Goal: Task Accomplishment & Management: Use online tool/utility

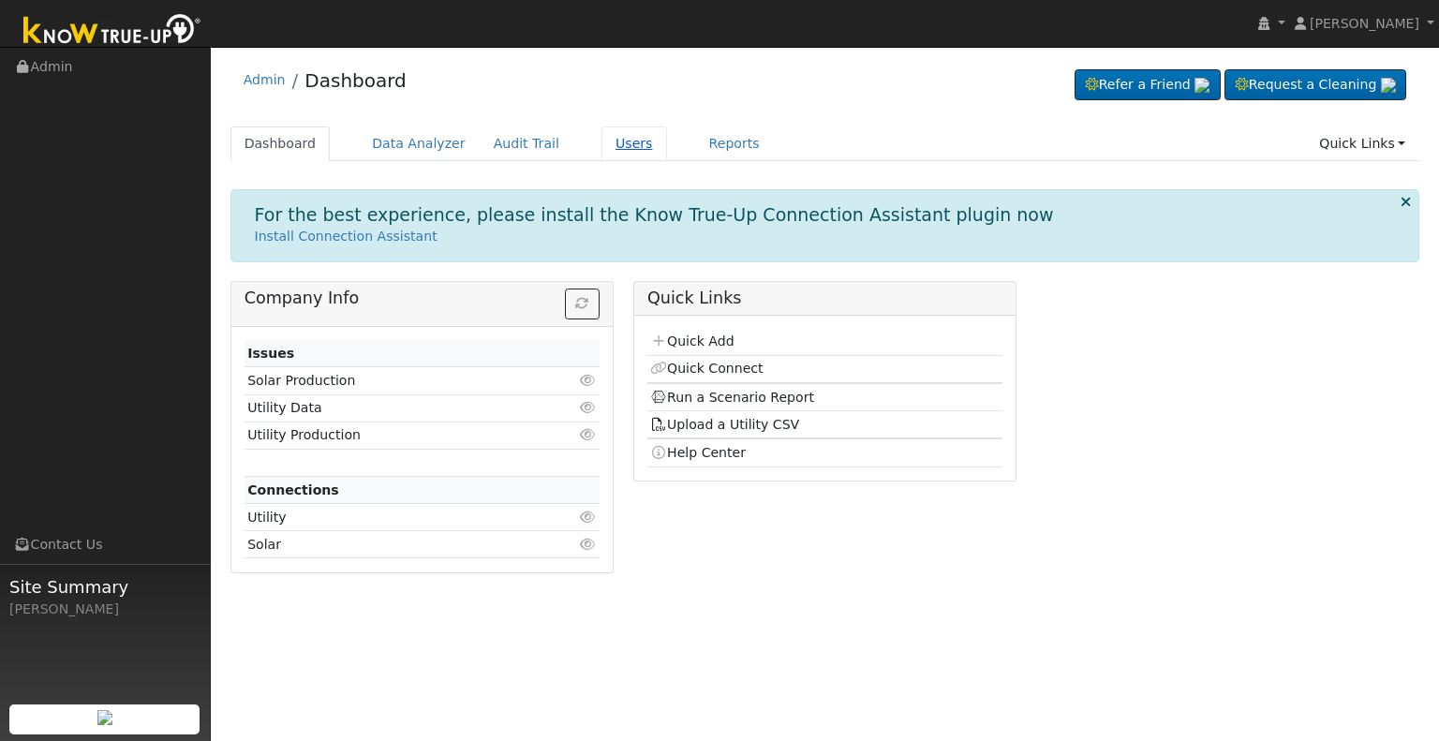
click at [602, 142] on link "Users" at bounding box center [635, 143] width 66 height 35
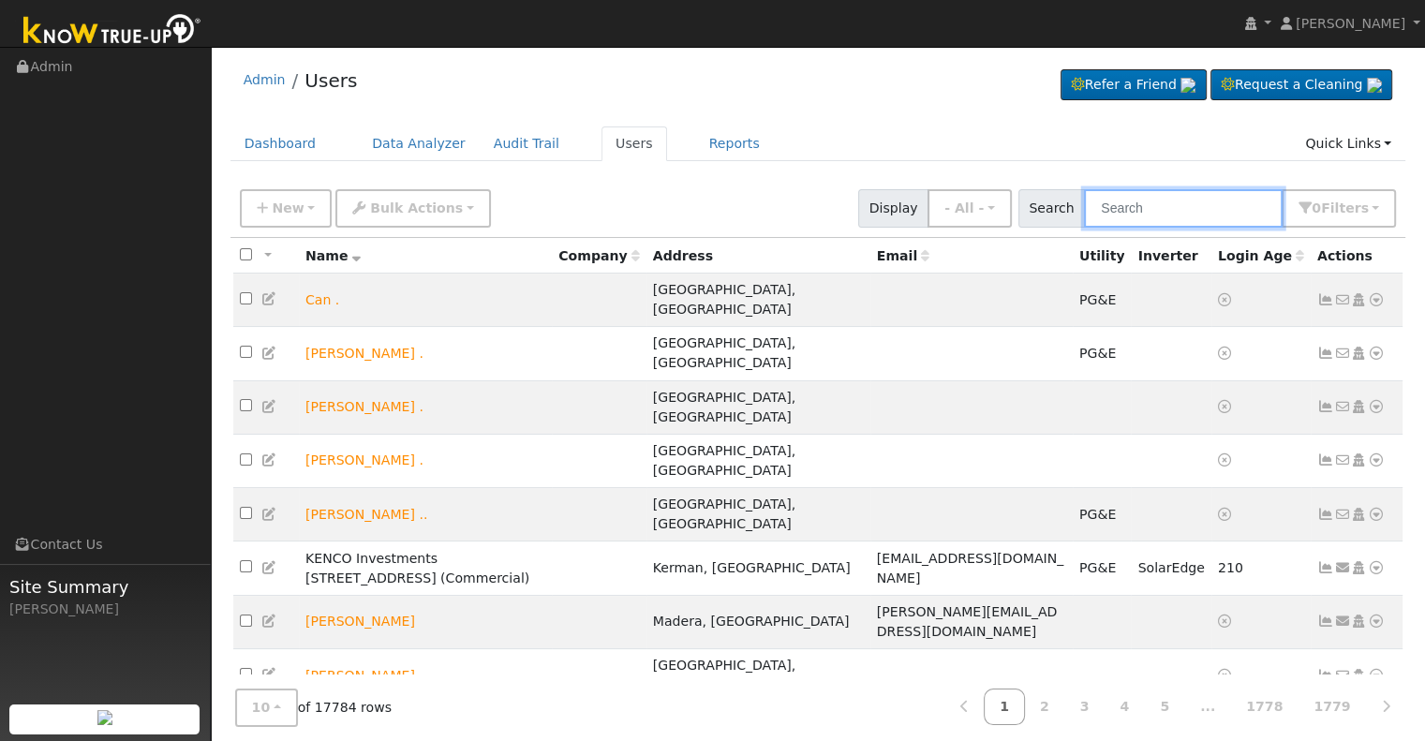
click at [1153, 214] on input "text" at bounding box center [1183, 208] width 199 height 38
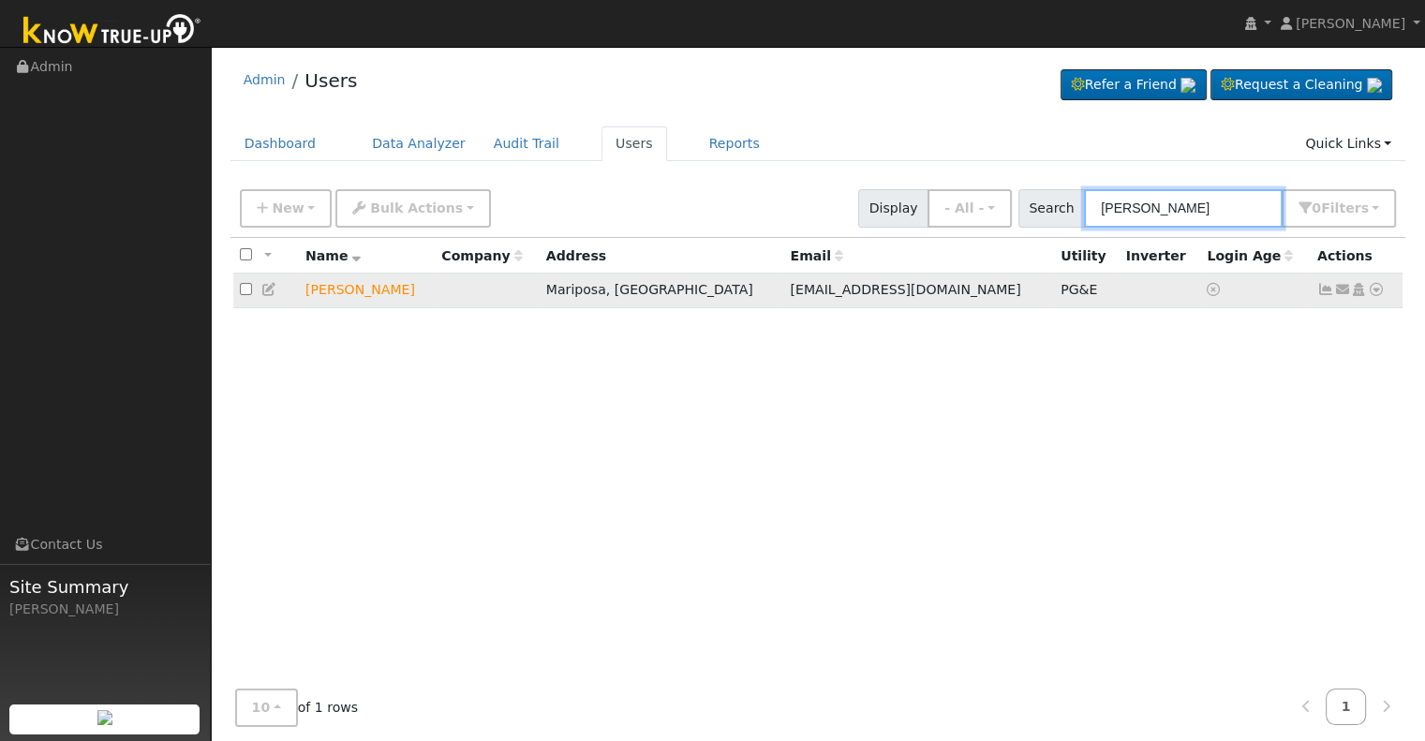
type input "[PERSON_NAME]"
click at [1377, 288] on icon at bounding box center [1376, 289] width 17 height 13
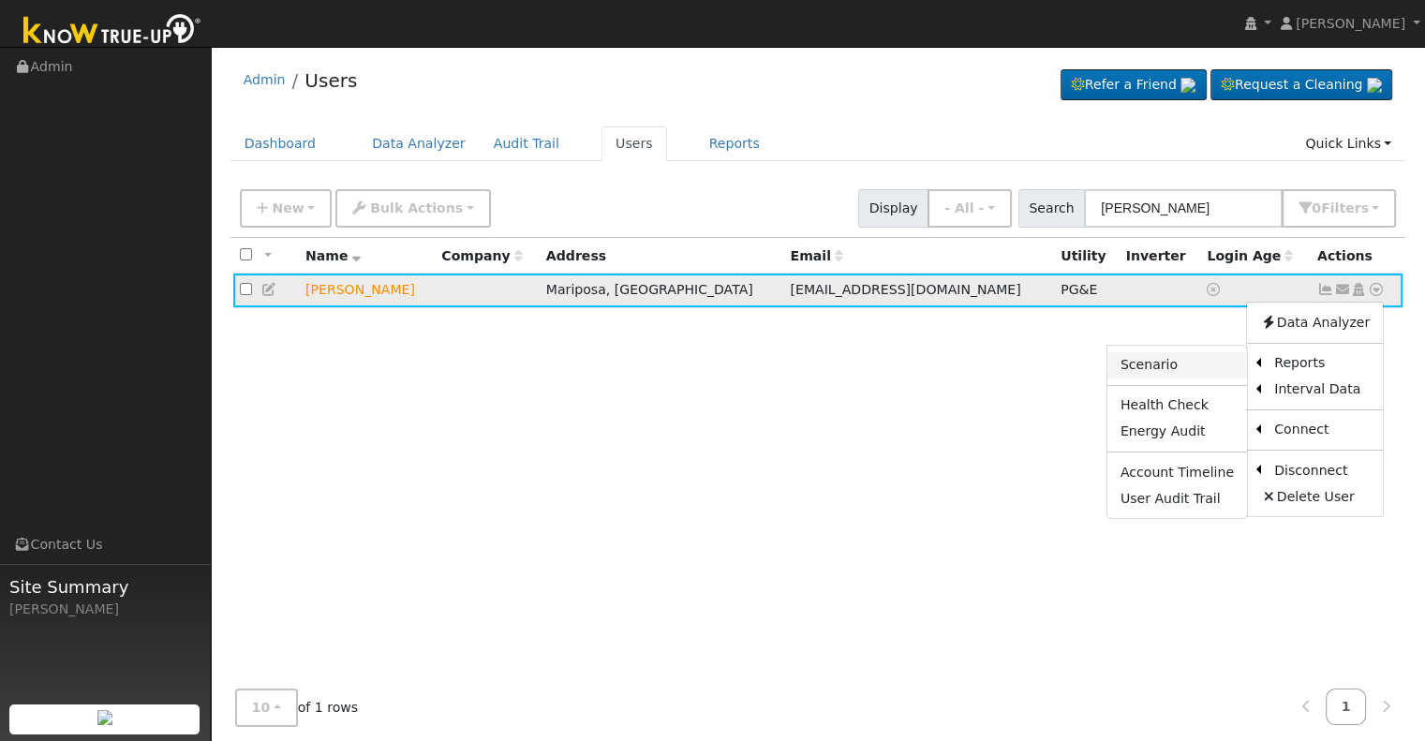
click at [1207, 364] on link "Scenario" at bounding box center [1178, 365] width 140 height 26
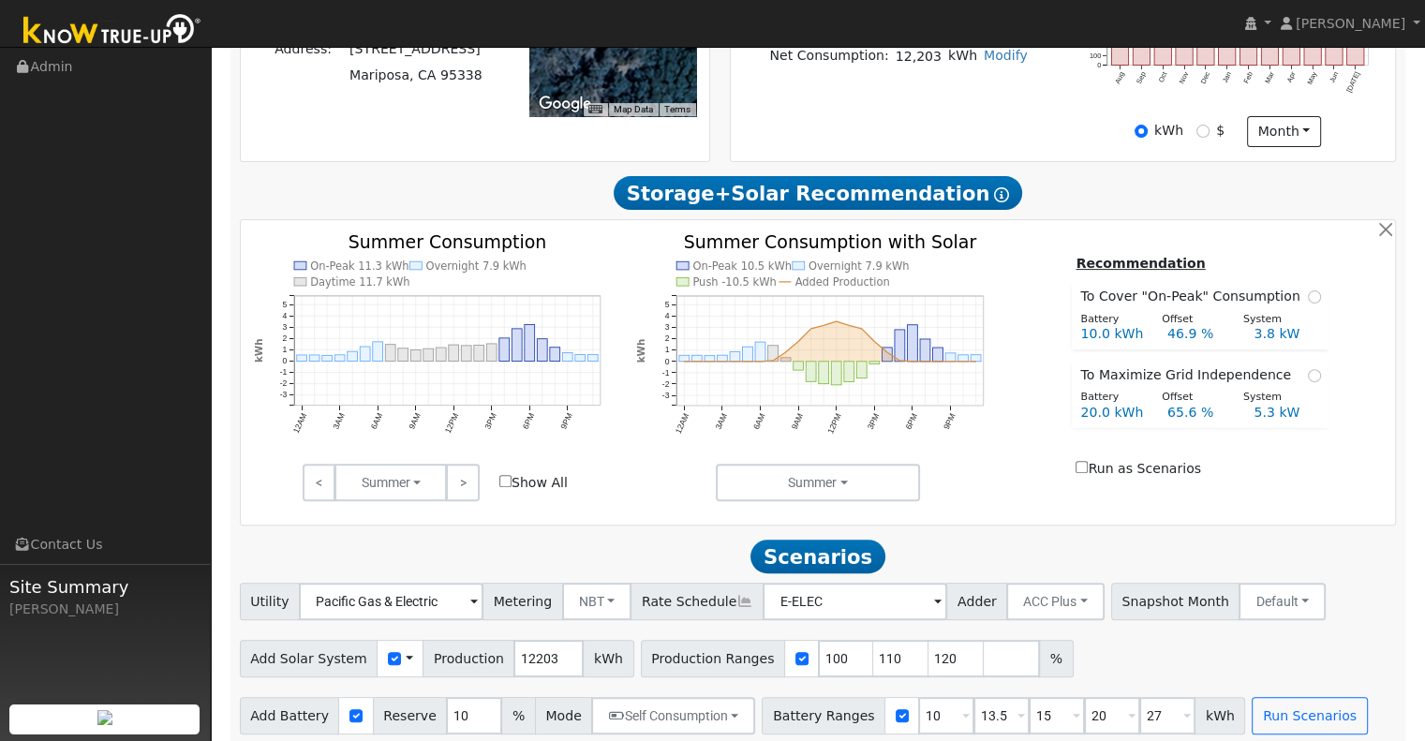
scroll to position [543, 0]
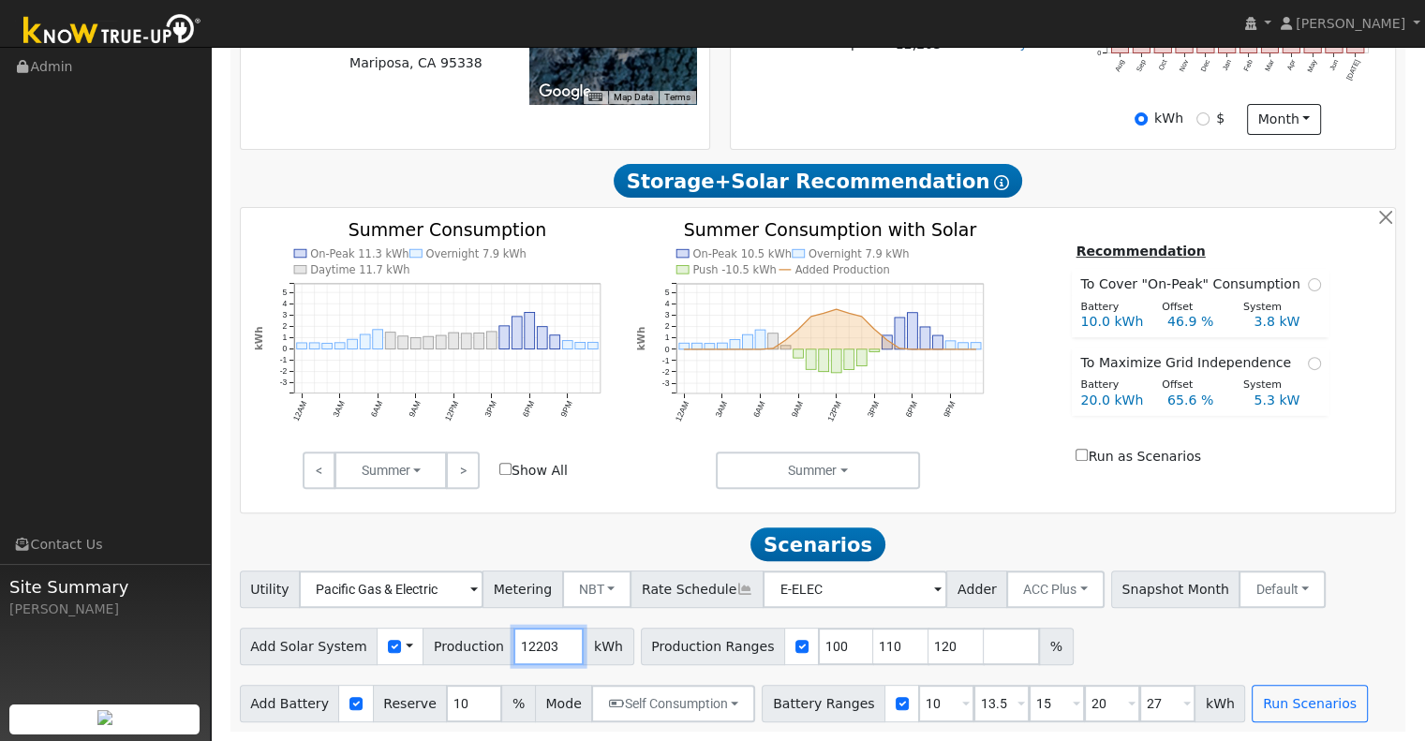
drag, startPoint x: 539, startPoint y: 647, endPoint x: 487, endPoint y: 649, distance: 51.6
click at [487, 649] on div "Add Solar System Use CSV Data Production 12203 kWh" at bounding box center [437, 646] width 394 height 37
type input "15"
type input "15086"
click at [918, 704] on input "10" at bounding box center [946, 703] width 56 height 37
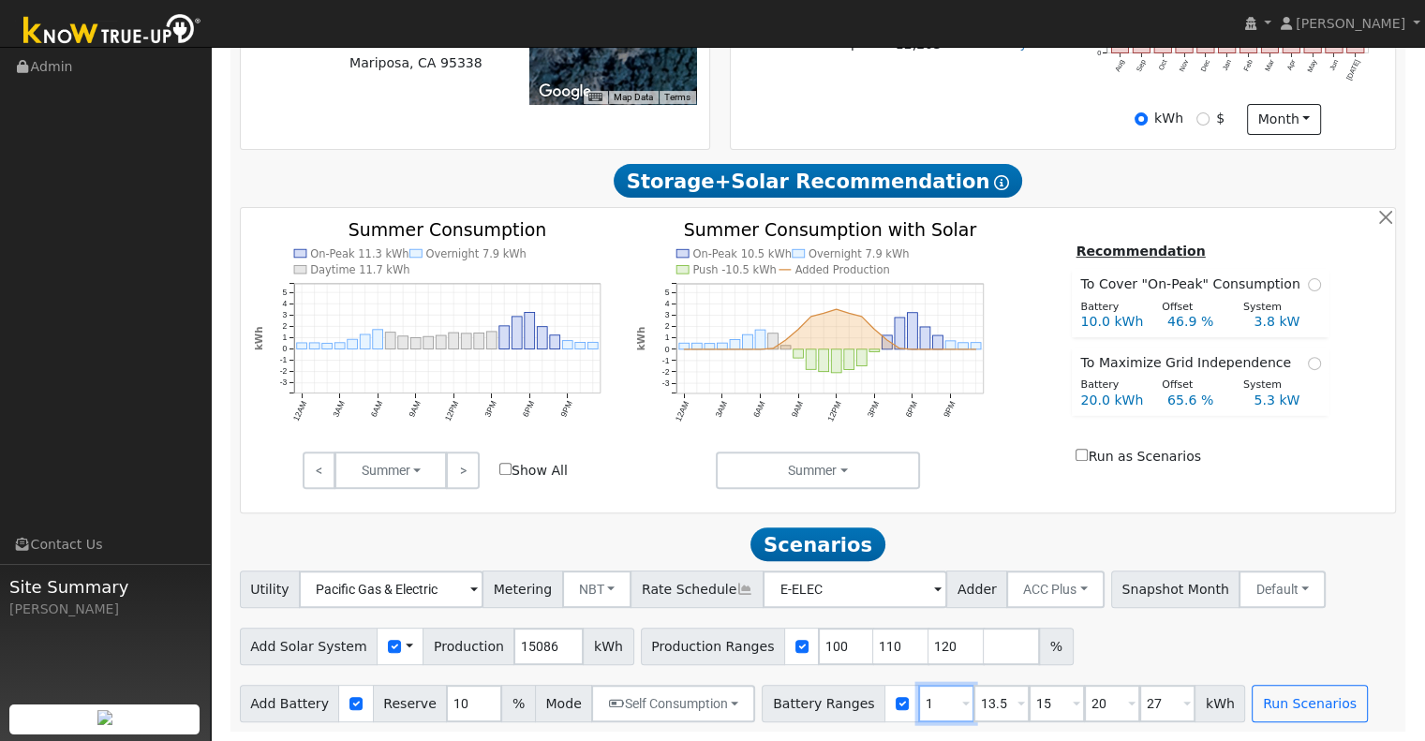
type input "13.5"
type input "15"
type input "20"
type input "27"
type input "15"
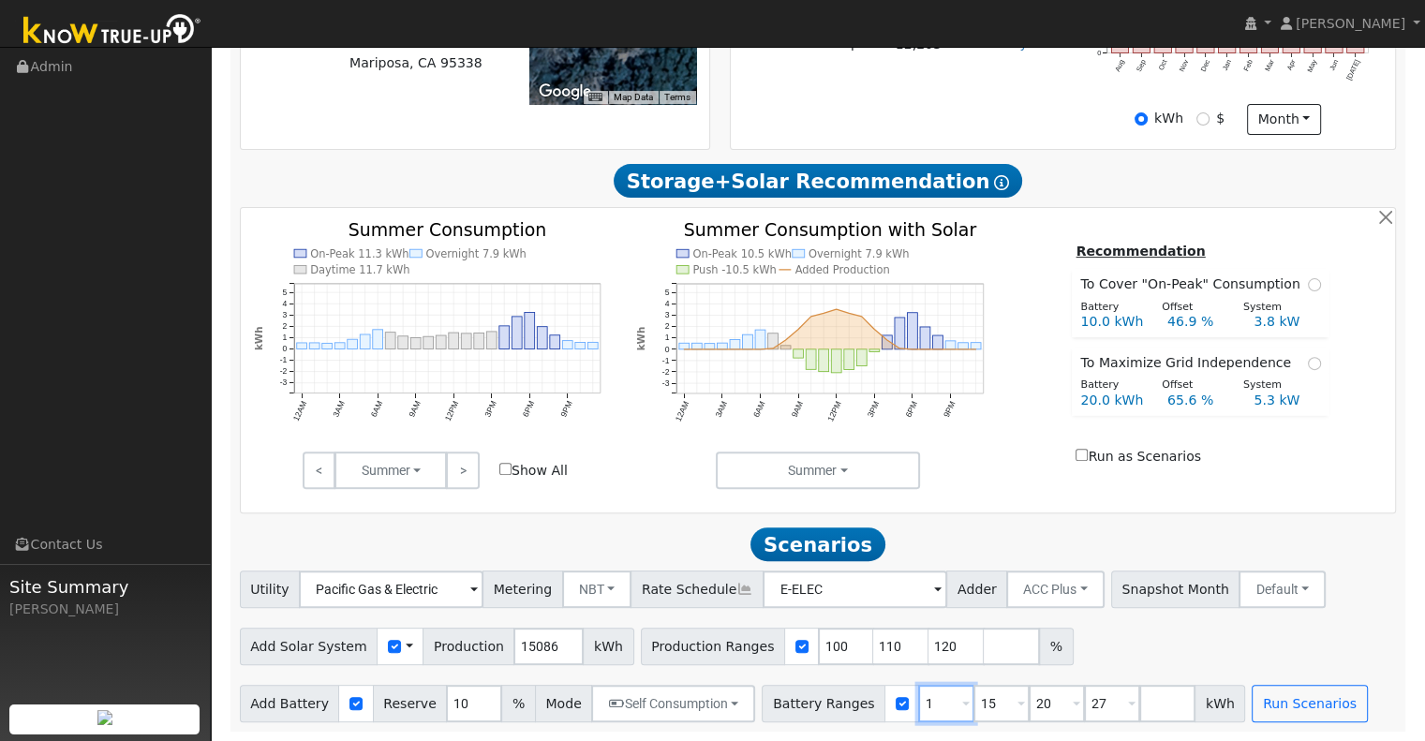
type input "20"
type input "27"
type input "20"
type input "27"
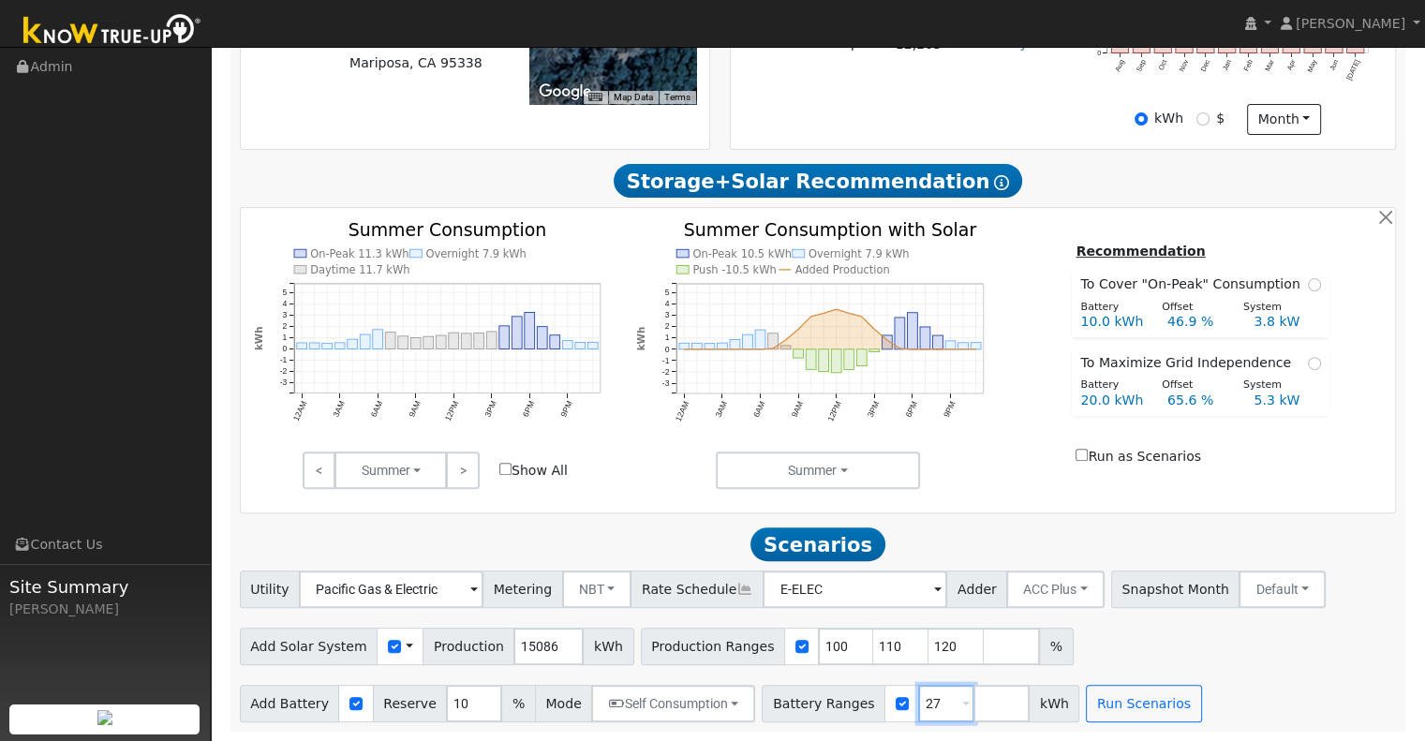
type input "27"
click at [974, 699] on input "number" at bounding box center [1002, 703] width 56 height 37
type input "30"
click at [873, 647] on input "110" at bounding box center [901, 646] width 56 height 37
type input "120"
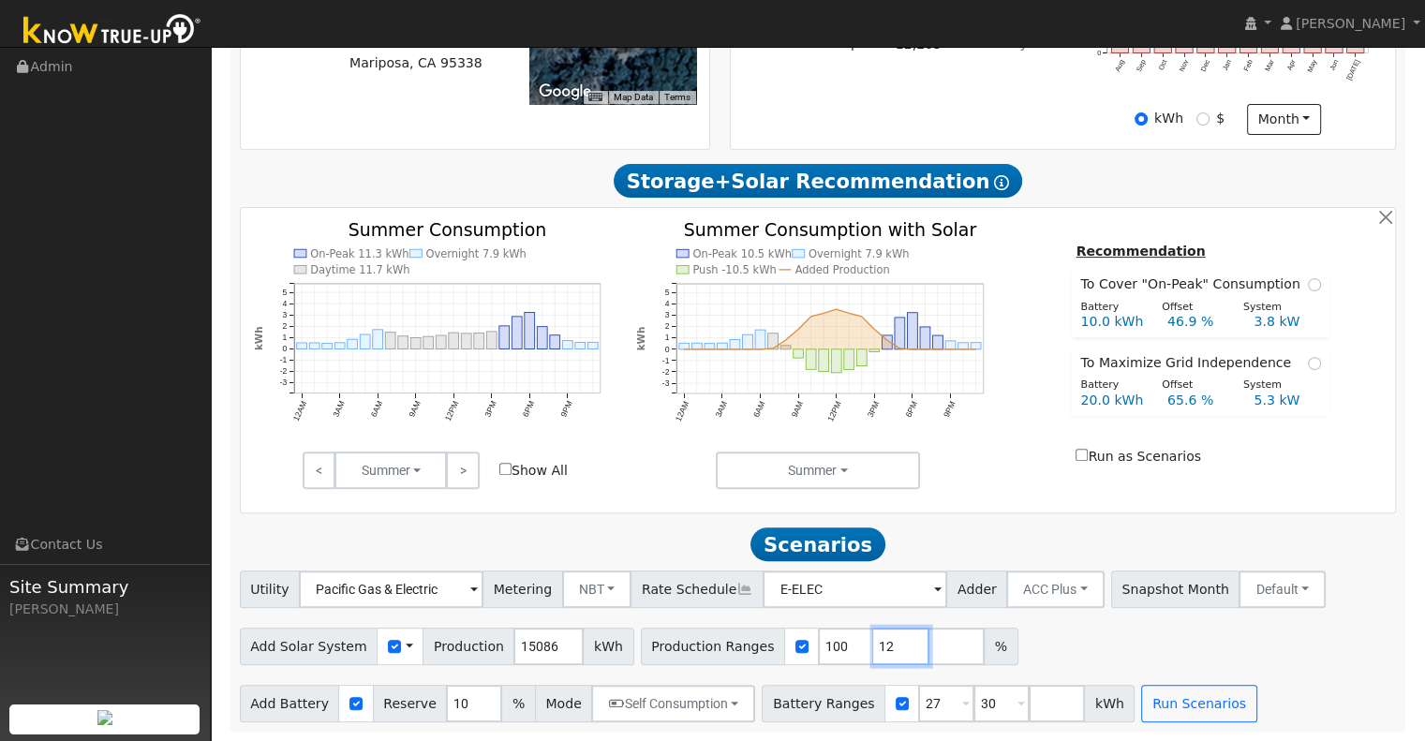
type input "1"
type input "110"
click at [1141, 707] on button "Run Scenarios" at bounding box center [1198, 703] width 115 height 37
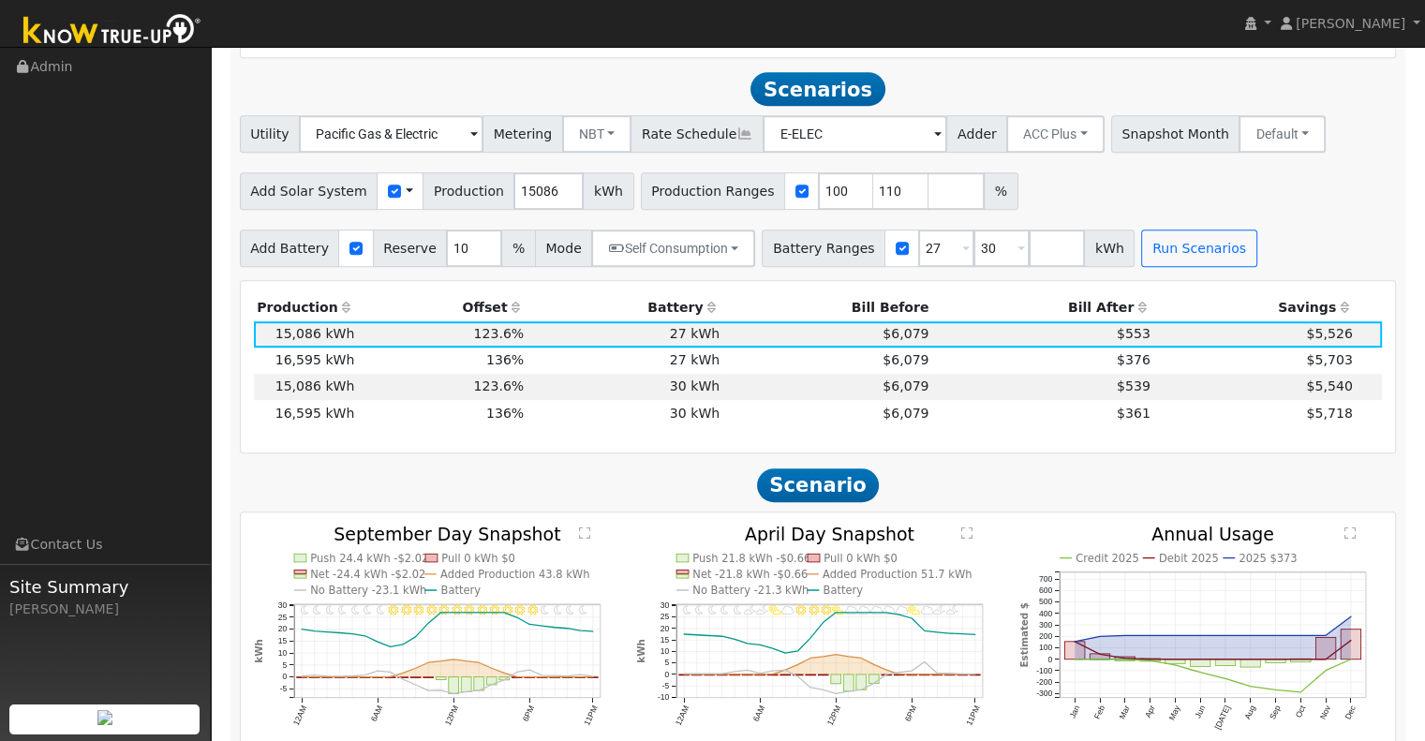
scroll to position [1012, 0]
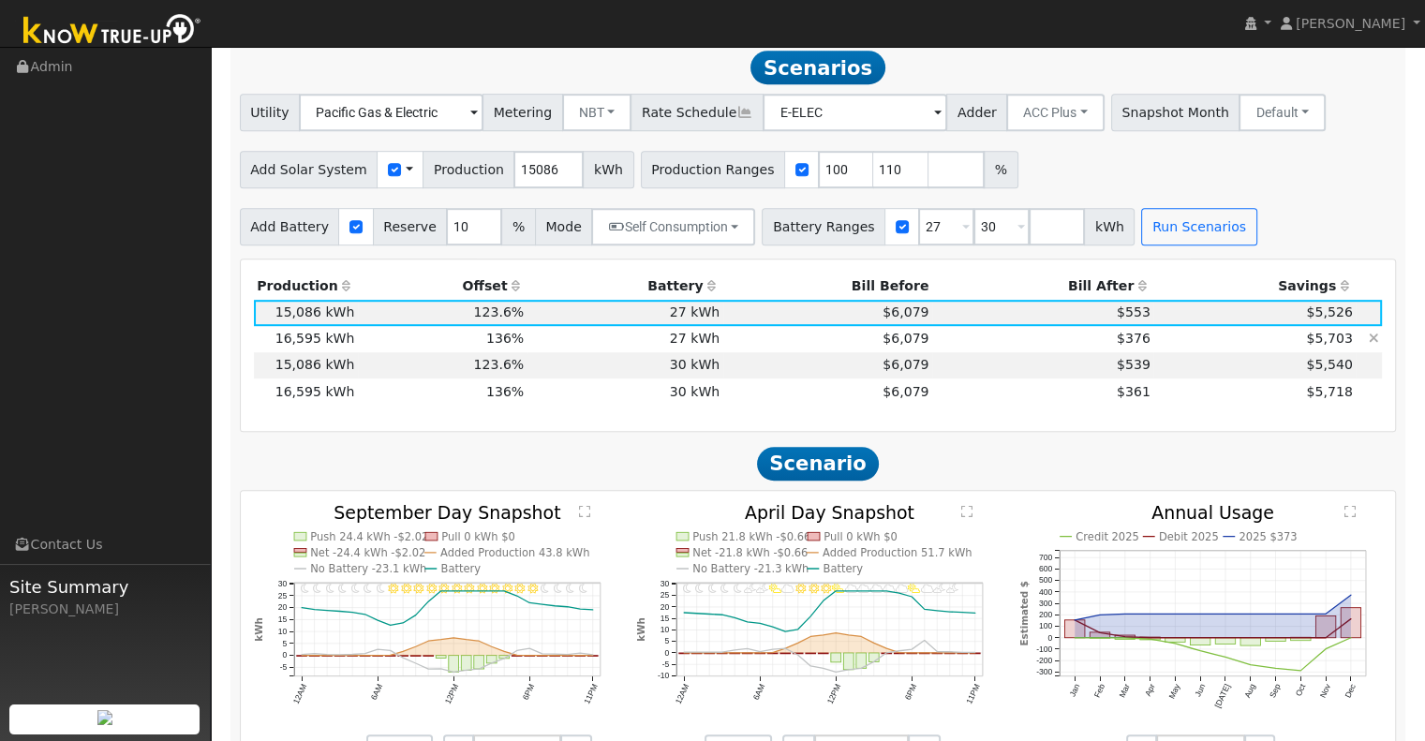
click at [611, 348] on td "27 kWh" at bounding box center [626, 339] width 196 height 26
